Goal: Information Seeking & Learning: Compare options

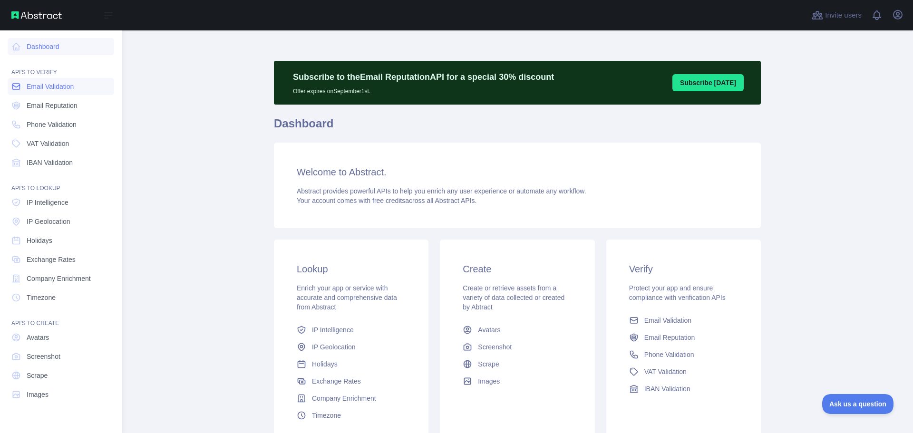
click at [49, 83] on span "Email Validation" at bounding box center [50, 87] width 47 height 10
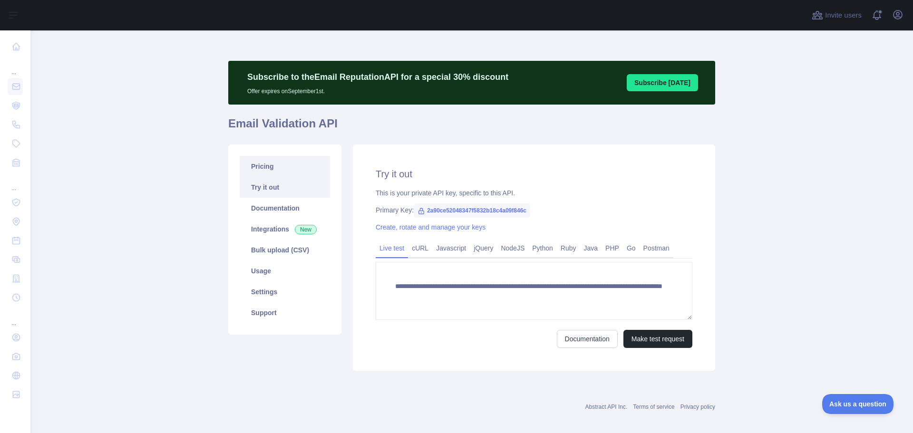
click at [264, 175] on link "Pricing" at bounding box center [285, 166] width 90 height 21
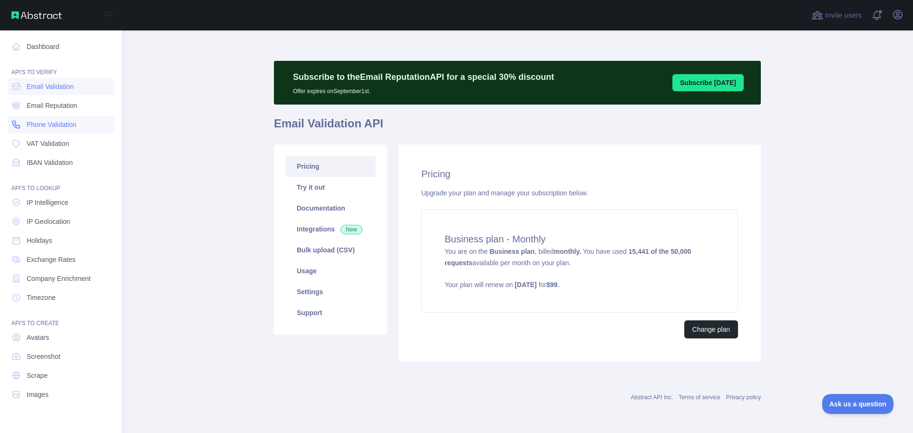
click at [72, 124] on span "Phone Validation" at bounding box center [52, 125] width 50 height 10
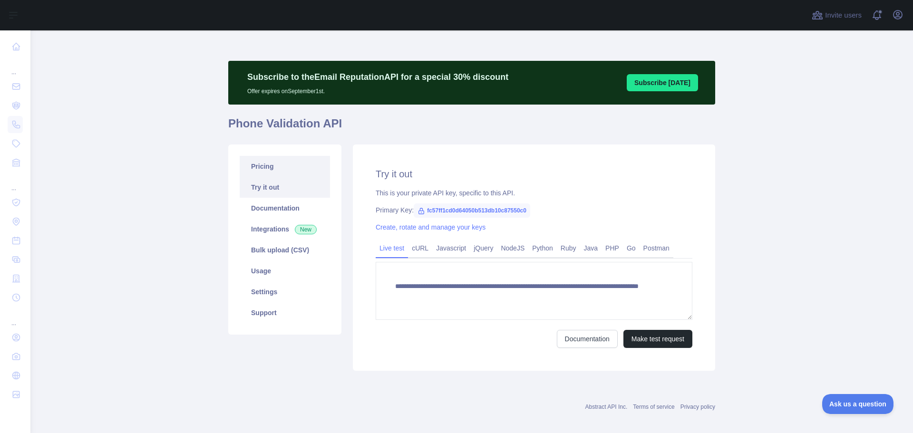
click at [266, 172] on link "Pricing" at bounding box center [285, 166] width 90 height 21
